Goal: Task Accomplishment & Management: Manage account settings

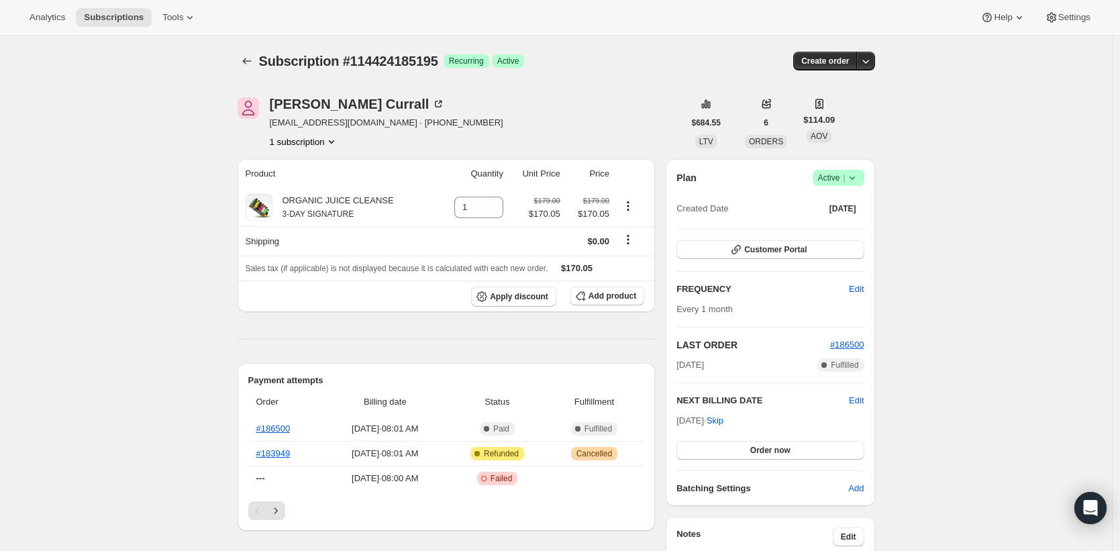
click at [845, 177] on span "|" at bounding box center [844, 177] width 2 height 11
click at [845, 230] on span "Cancel subscription" at bounding box center [837, 227] width 76 height 10
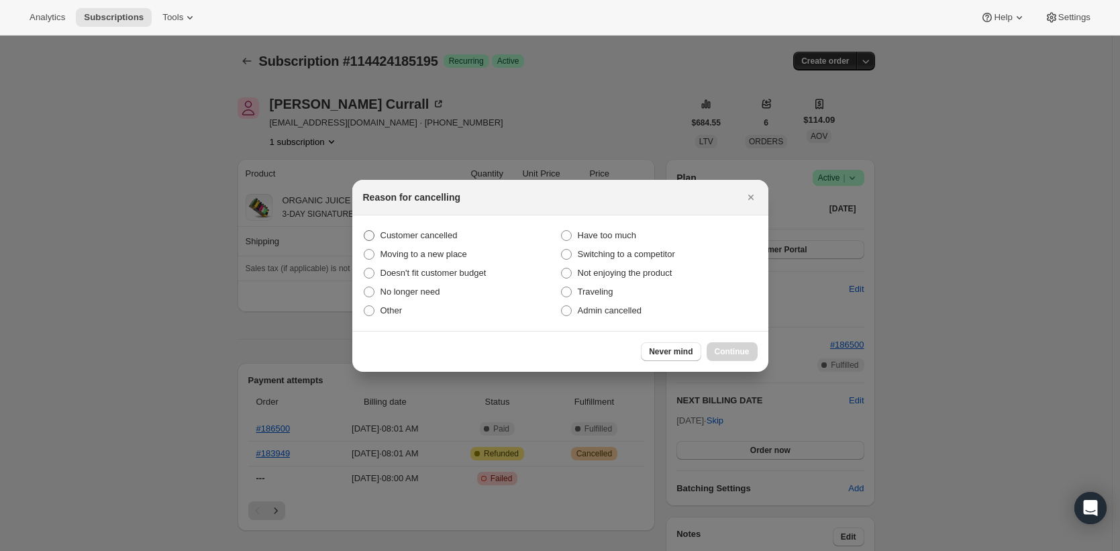
click at [441, 241] on span "Customer cancelled" at bounding box center [419, 235] width 77 height 13
click at [364, 231] on input "Customer cancelled" at bounding box center [364, 230] width 1 height 1
radio input "true"
click at [716, 344] on button "Continue" at bounding box center [732, 351] width 51 height 19
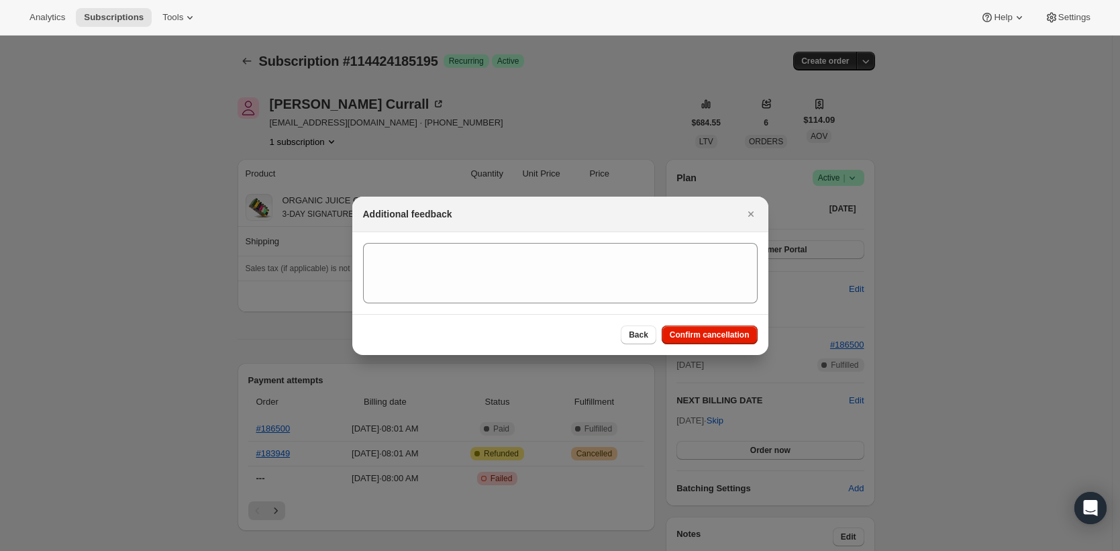
click at [677, 322] on div "Back Confirm cancellation" at bounding box center [560, 334] width 416 height 41
click at [681, 330] on span "Confirm cancellation" at bounding box center [710, 335] width 80 height 11
